Goal: Find contact information: Find contact information

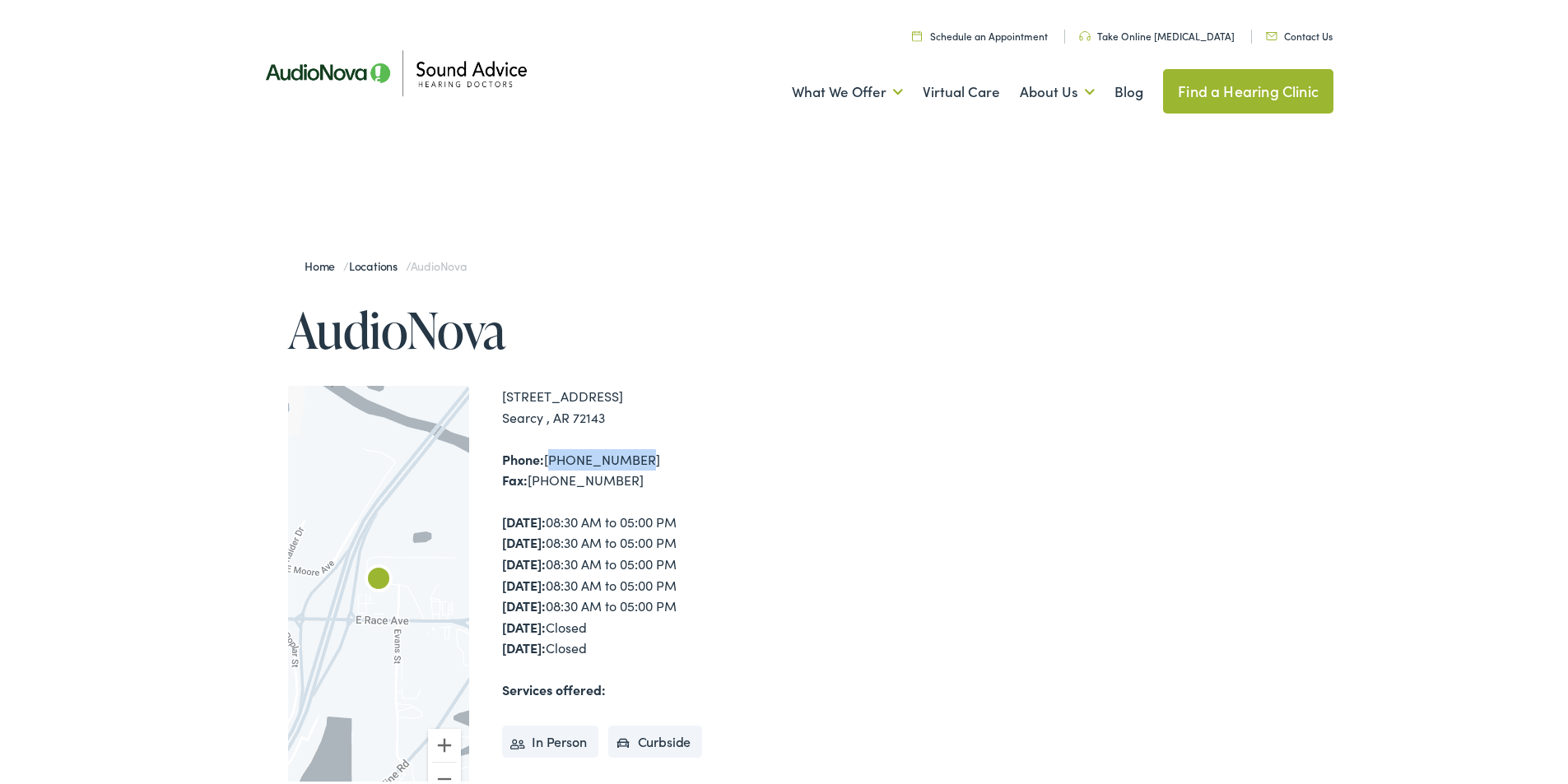
drag, startPoint x: 624, startPoint y: 459, endPoint x: 542, endPoint y: 462, distance: 82.1
click at [542, 462] on div "Phone: [PHONE_NUMBER] Fax: [PHONE_NUMBER]" at bounding box center [646, 467] width 288 height 42
click at [672, 476] on div "Phone: [PHONE_NUMBER] Fax: [PHONE_NUMBER]" at bounding box center [646, 467] width 288 height 42
drag, startPoint x: 614, startPoint y: 651, endPoint x: 462, endPoint y: 470, distance: 236.4
click at [462, 470] on div "← Move left → Move right ↑ Move up ↓ Move down + Zoom in - Zoom out Home Jump l…" at bounding box center [539, 597] width 502 height 430
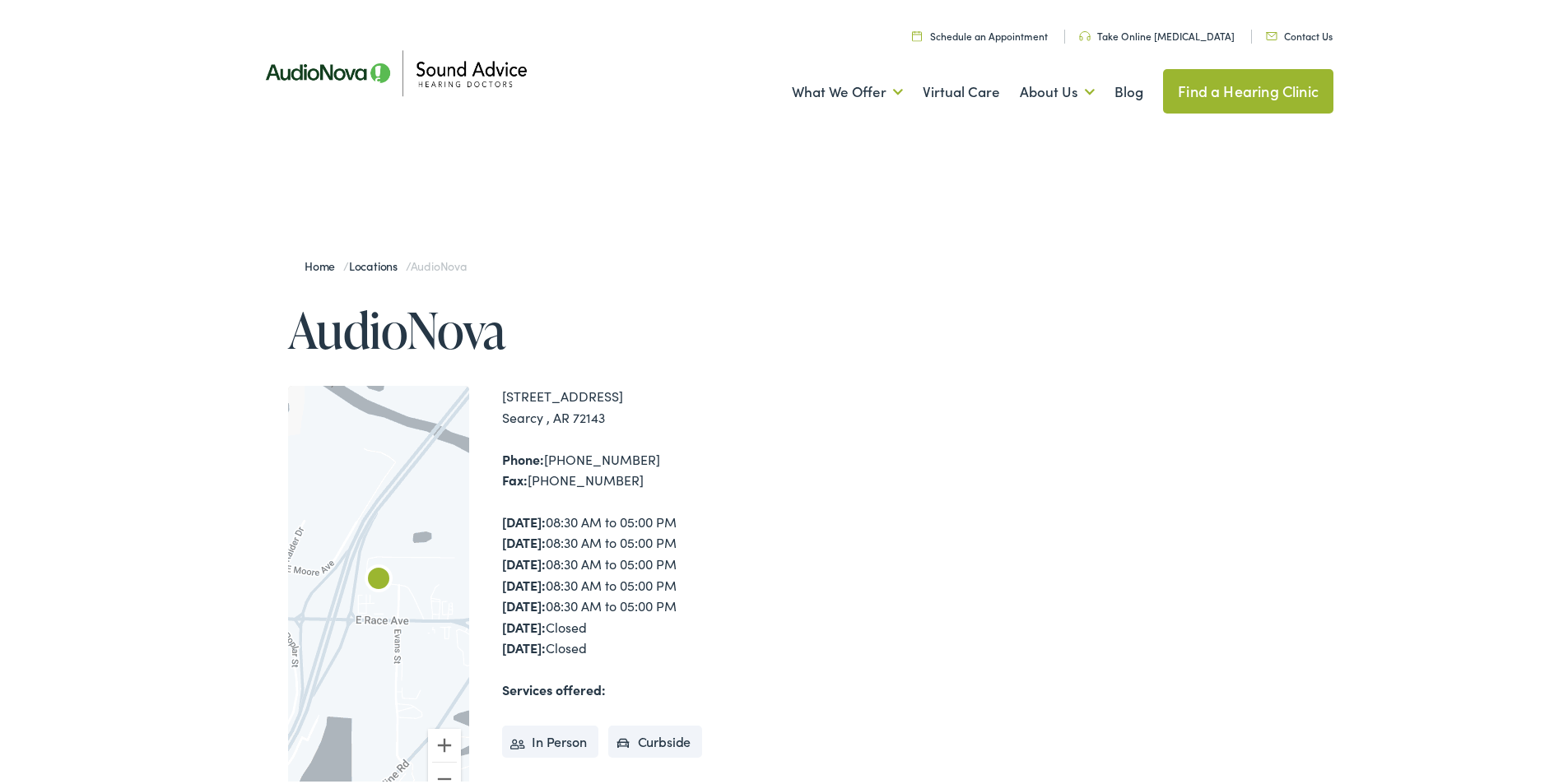
click at [882, 414] on div at bounding box center [1108, 604] width 451 height 731
drag, startPoint x: 538, startPoint y: 464, endPoint x: 650, endPoint y: 450, distance: 112.9
click at [650, 450] on div "Phone: [PHONE_NUMBER] Fax: [PHONE_NUMBER]" at bounding box center [646, 467] width 288 height 42
click at [650, 452] on div "Phone: [PHONE_NUMBER] Fax: [PHONE_NUMBER]" at bounding box center [646, 467] width 288 height 42
drag, startPoint x: 647, startPoint y: 452, endPoint x: 541, endPoint y: 451, distance: 106.0
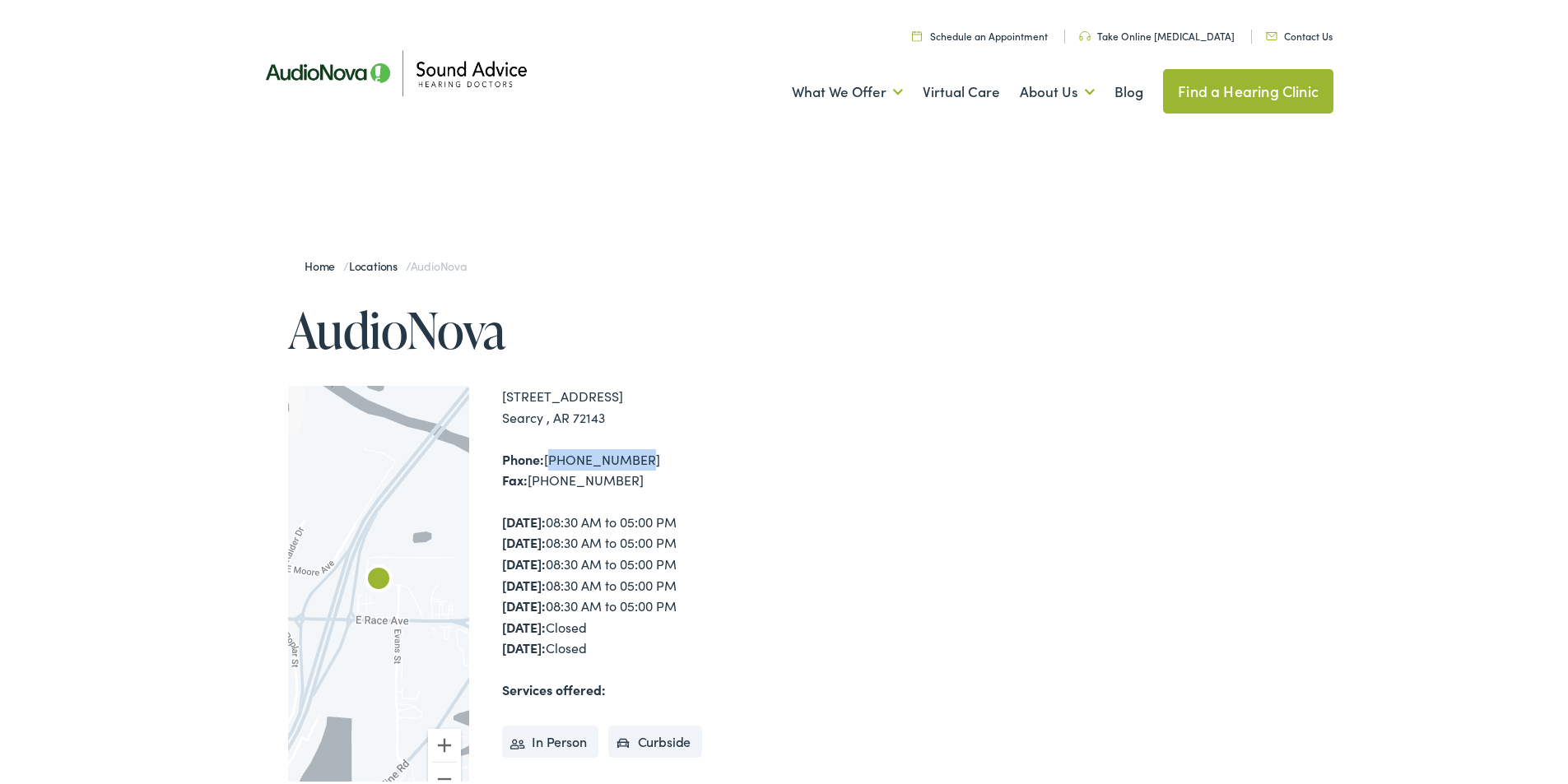
click at [541, 451] on div "Phone: [PHONE_NUMBER] Fax: [PHONE_NUMBER]" at bounding box center [646, 467] width 288 height 42
click at [672, 456] on div "Phone: [PHONE_NUMBER] Fax: [PHONE_NUMBER]" at bounding box center [646, 467] width 288 height 42
